Goal: Transaction & Acquisition: Book appointment/travel/reservation

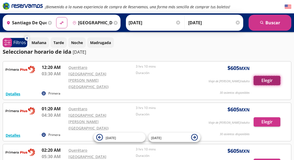
click at [264, 76] on button "Elegir" at bounding box center [267, 80] width 27 height 9
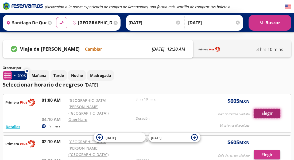
click at [268, 111] on button "Elegir" at bounding box center [267, 113] width 27 height 9
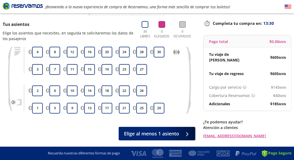
scroll to position [32, 0]
